Goal: Information Seeking & Learning: Learn about a topic

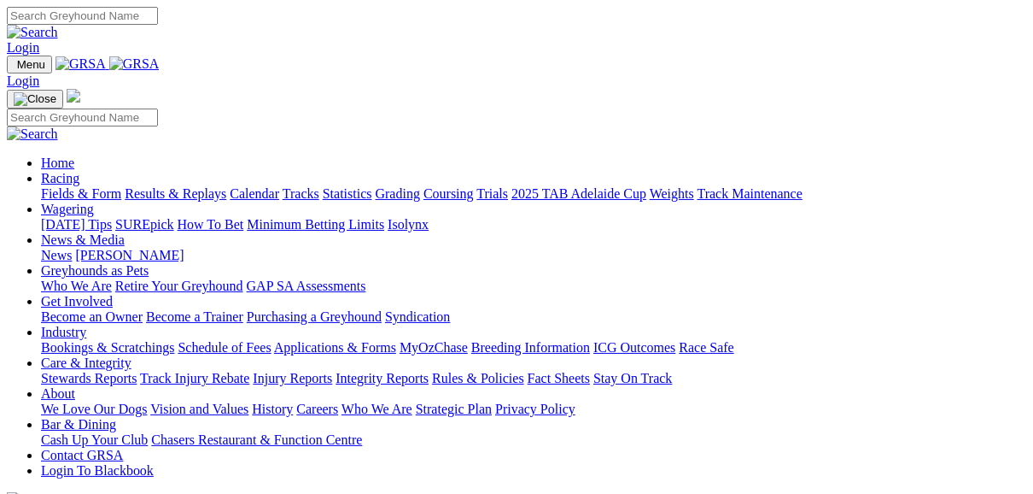
click at [73, 186] on link "Fields & Form" at bounding box center [81, 193] width 80 height 15
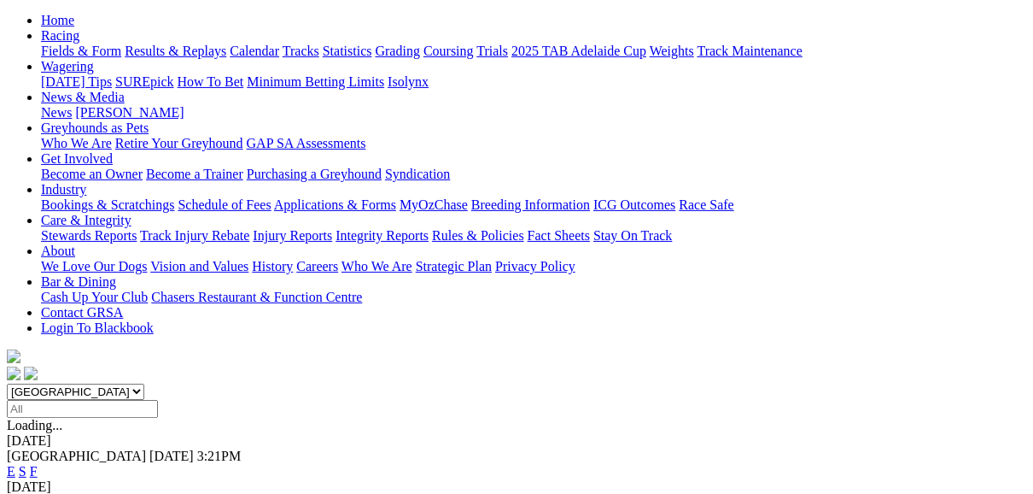
scroll to position [205, 0]
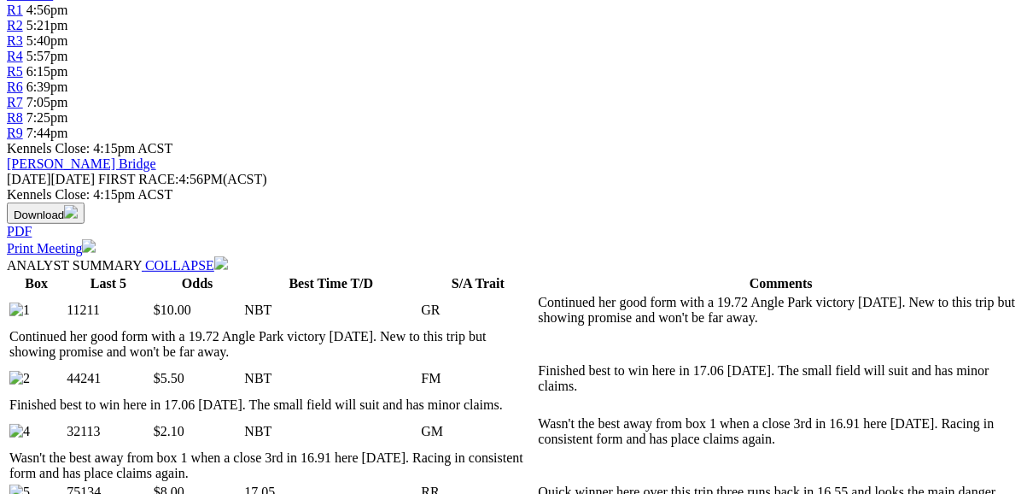
scroll to position [615, 0]
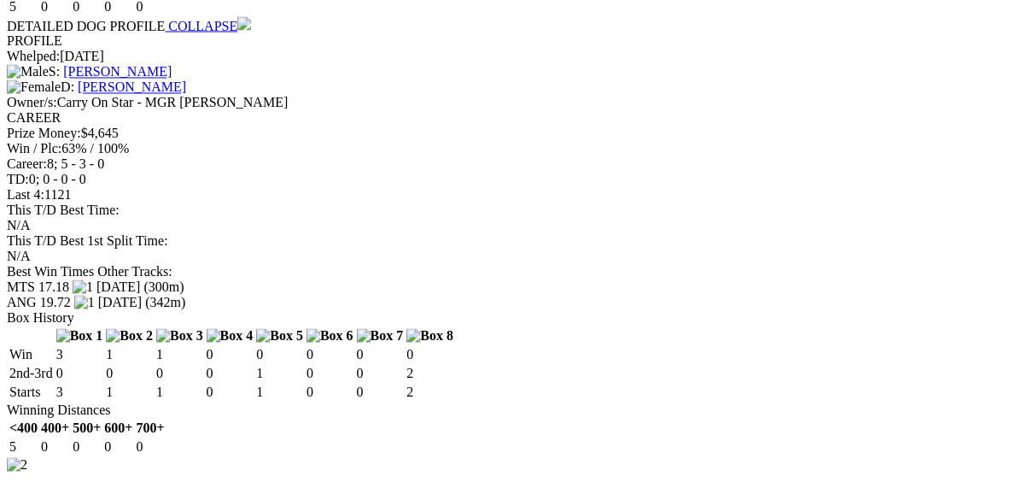
scroll to position [2187, 0]
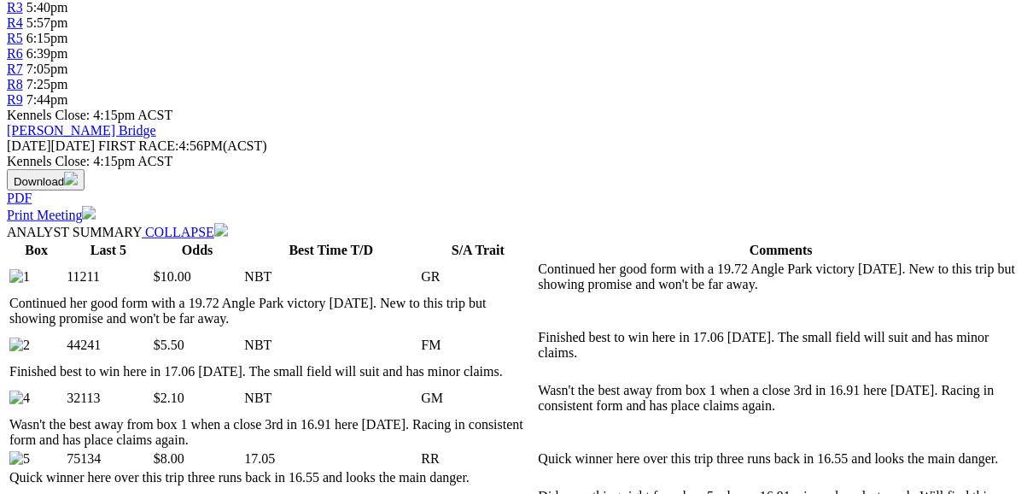
scroll to position [478, 0]
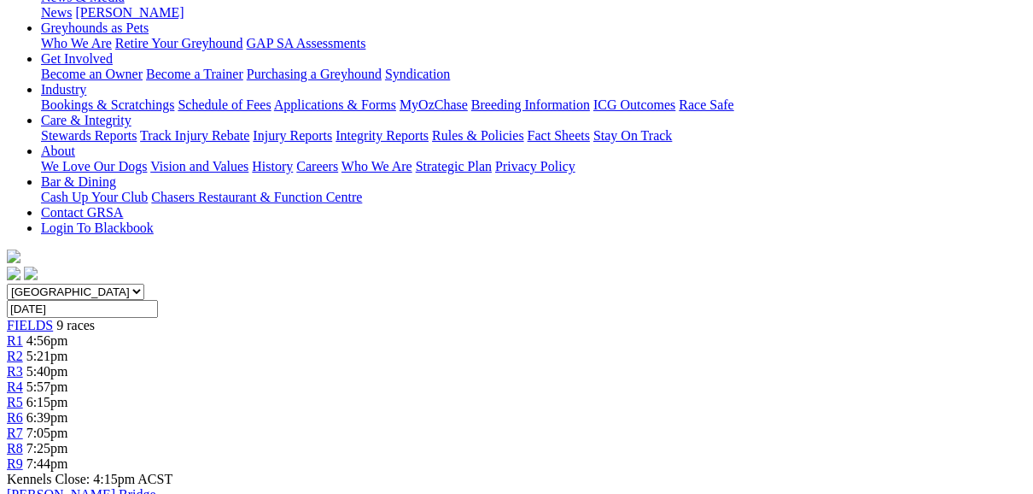
scroll to position [205, 0]
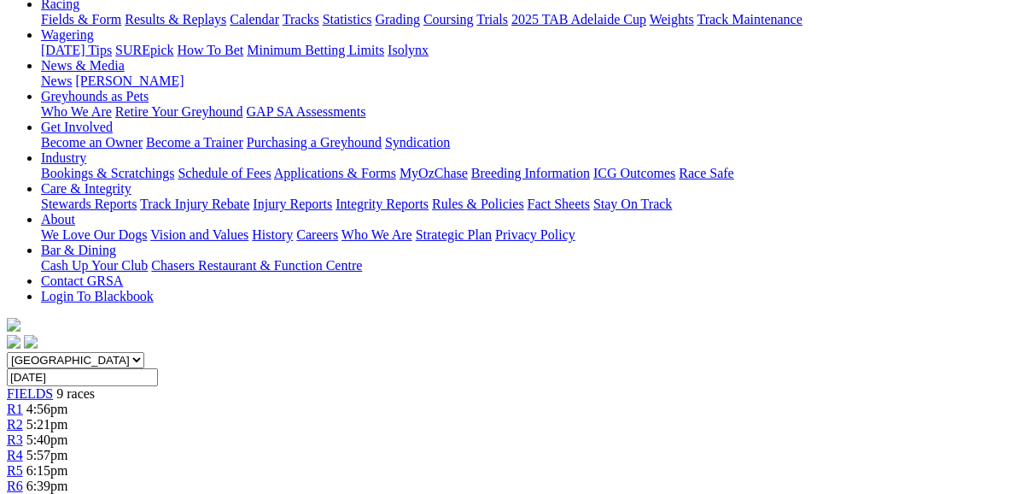
click at [23, 417] on link "R2" at bounding box center [15, 424] width 16 height 15
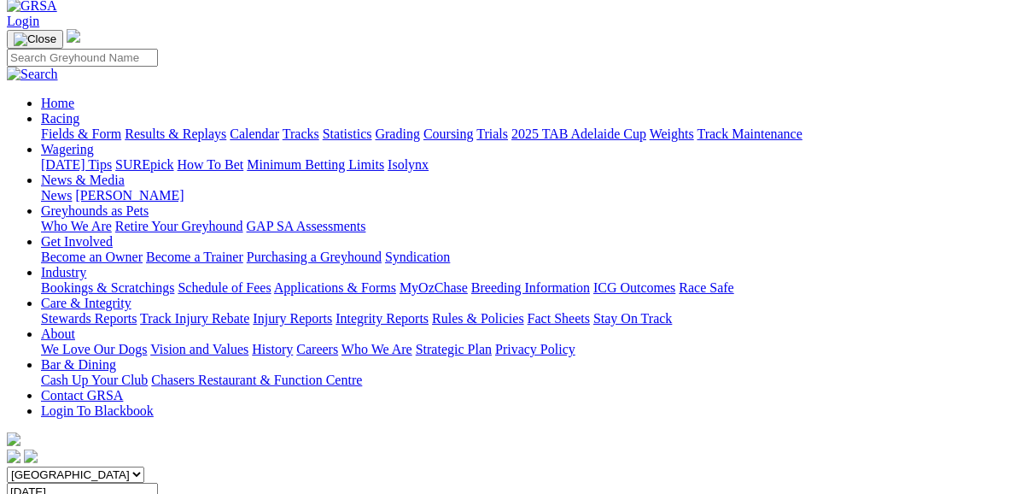
scroll to position [68, 0]
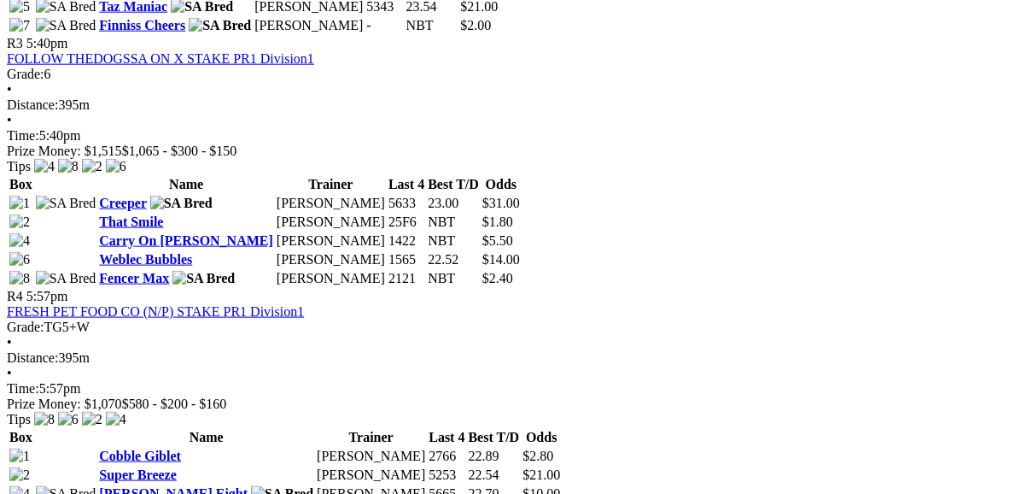
scroll to position [1367, 0]
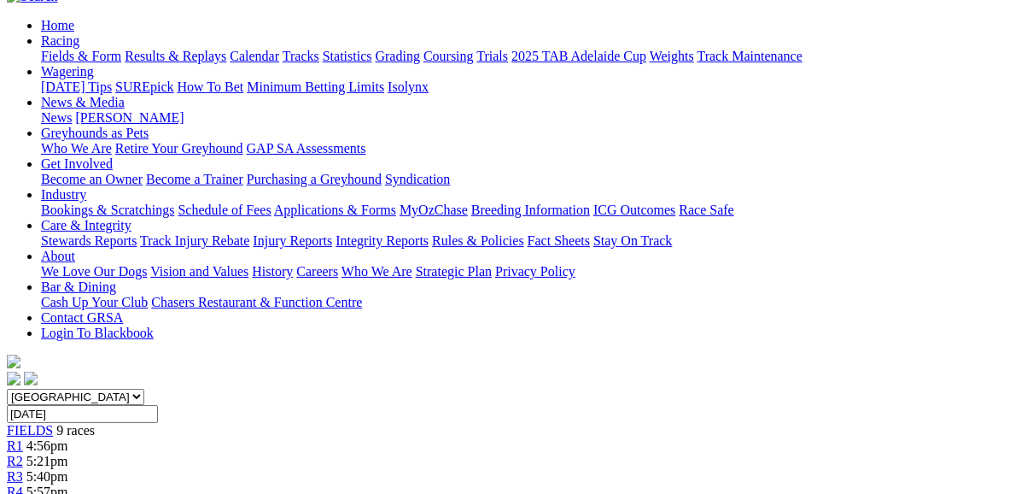
scroll to position [137, 0]
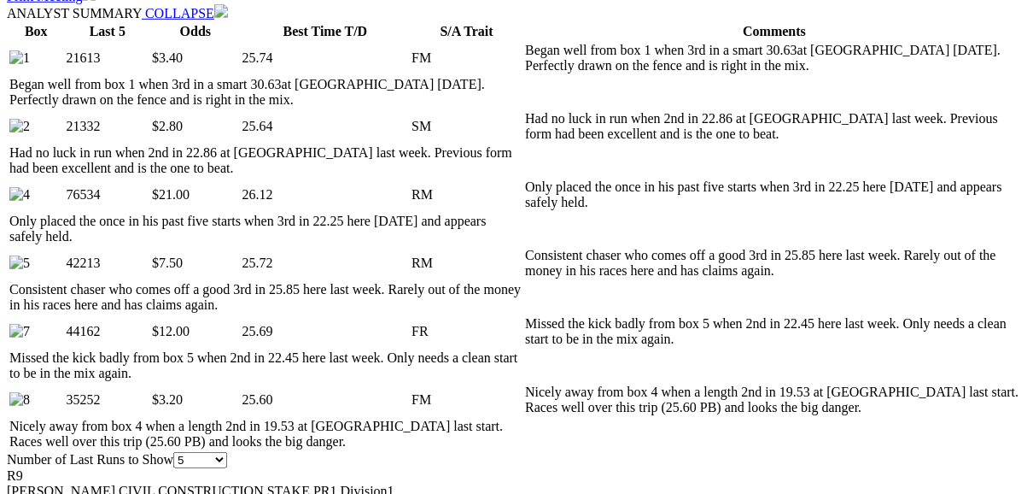
scroll to position [888, 0]
